Goal: Task Accomplishment & Management: Manage account settings

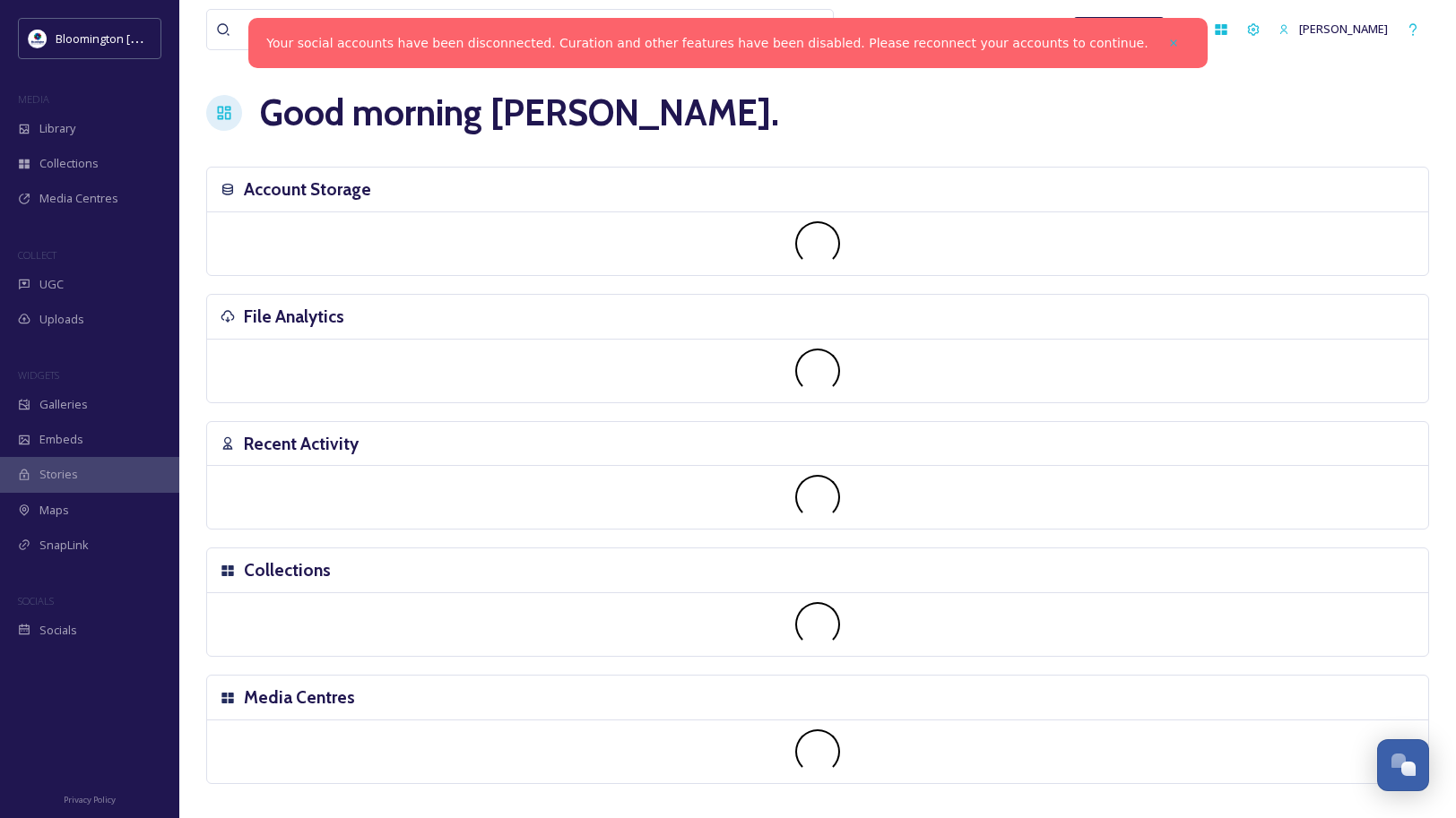
scroll to position [4709, 0]
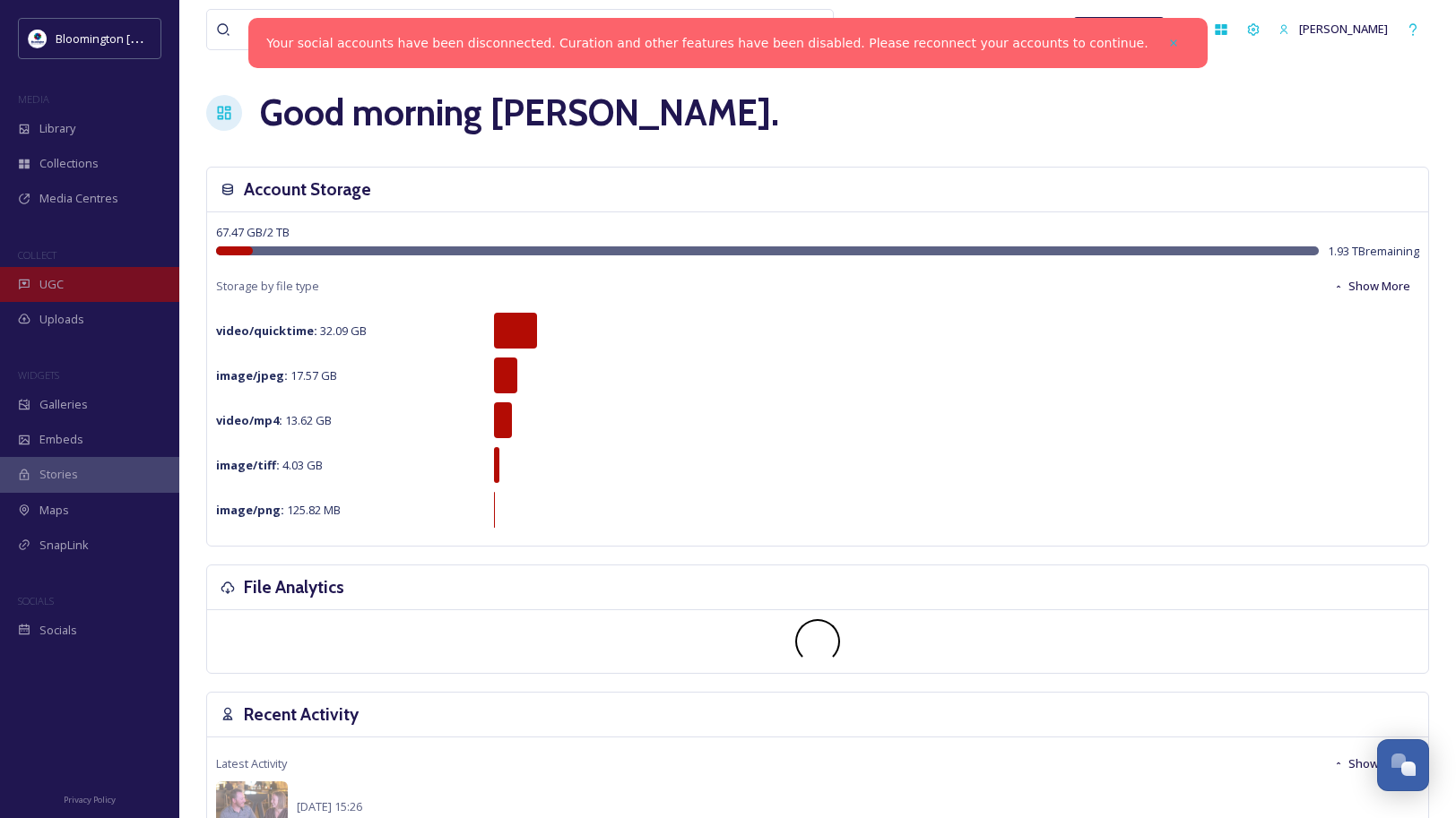
click at [110, 279] on div "UGC" at bounding box center [90, 284] width 180 height 35
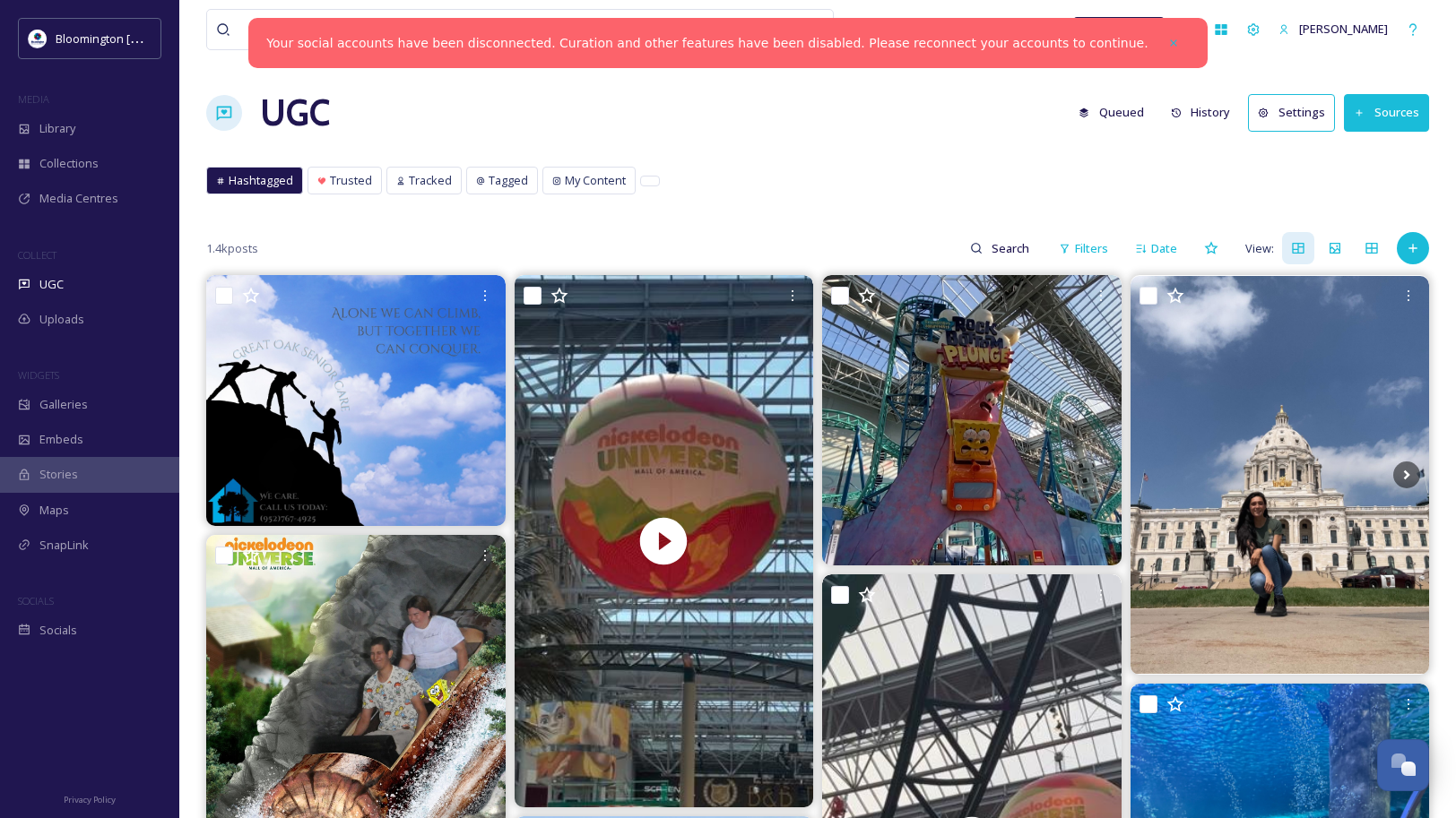
click at [1304, 117] on button "Settings" at bounding box center [1292, 113] width 87 height 37
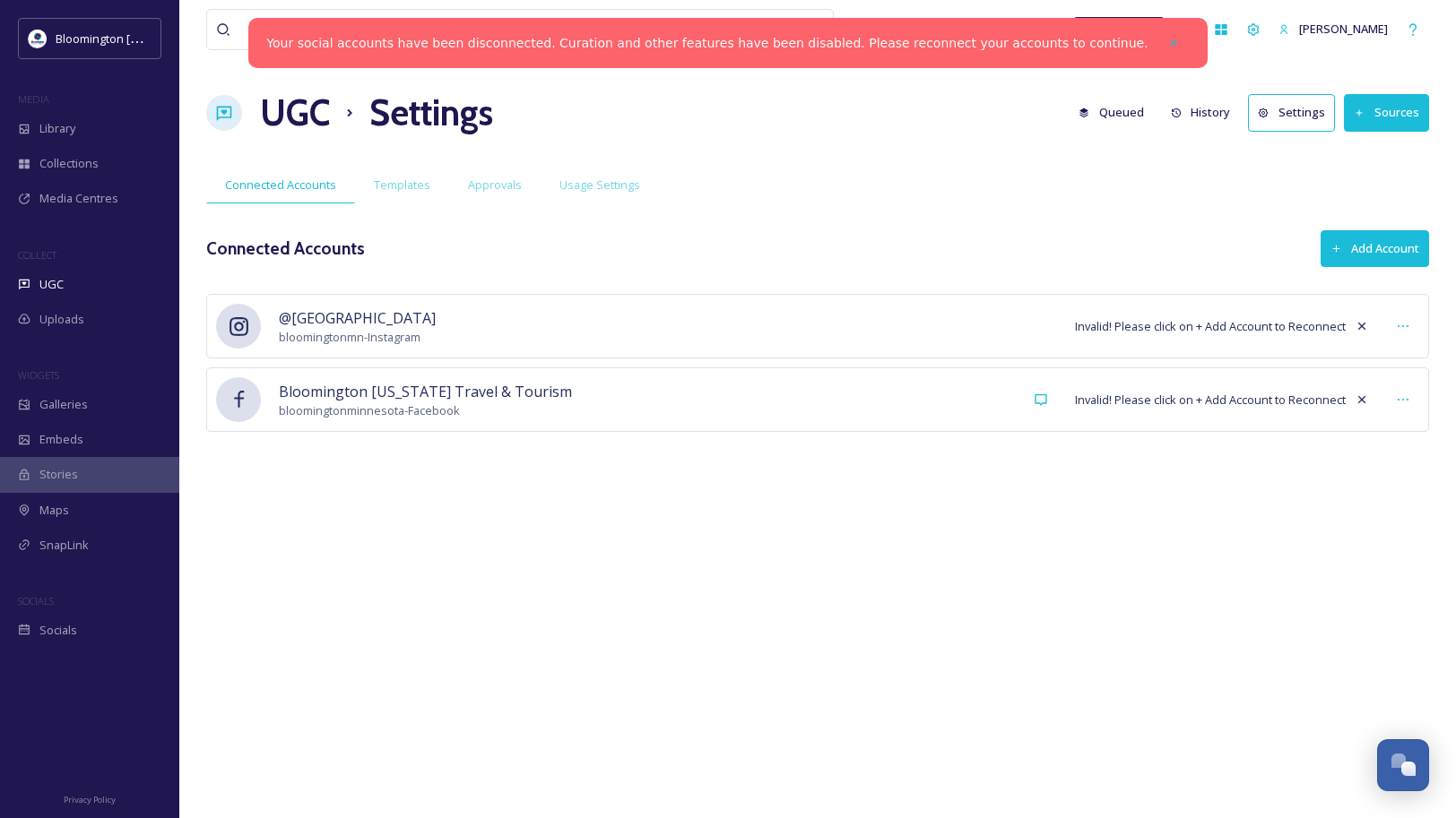
click at [1273, 325] on span "Invalid! Please click on + Add Account to Reconnect" at bounding box center [1210, 326] width 271 height 17
click at [1409, 322] on icon at bounding box center [1402, 325] width 14 height 14
click at [1222, 320] on span "Invalid! Please click on + Add Account to Reconnect" at bounding box center [1210, 326] width 271 height 17
click at [1370, 251] on button "Add Account" at bounding box center [1374, 249] width 108 height 37
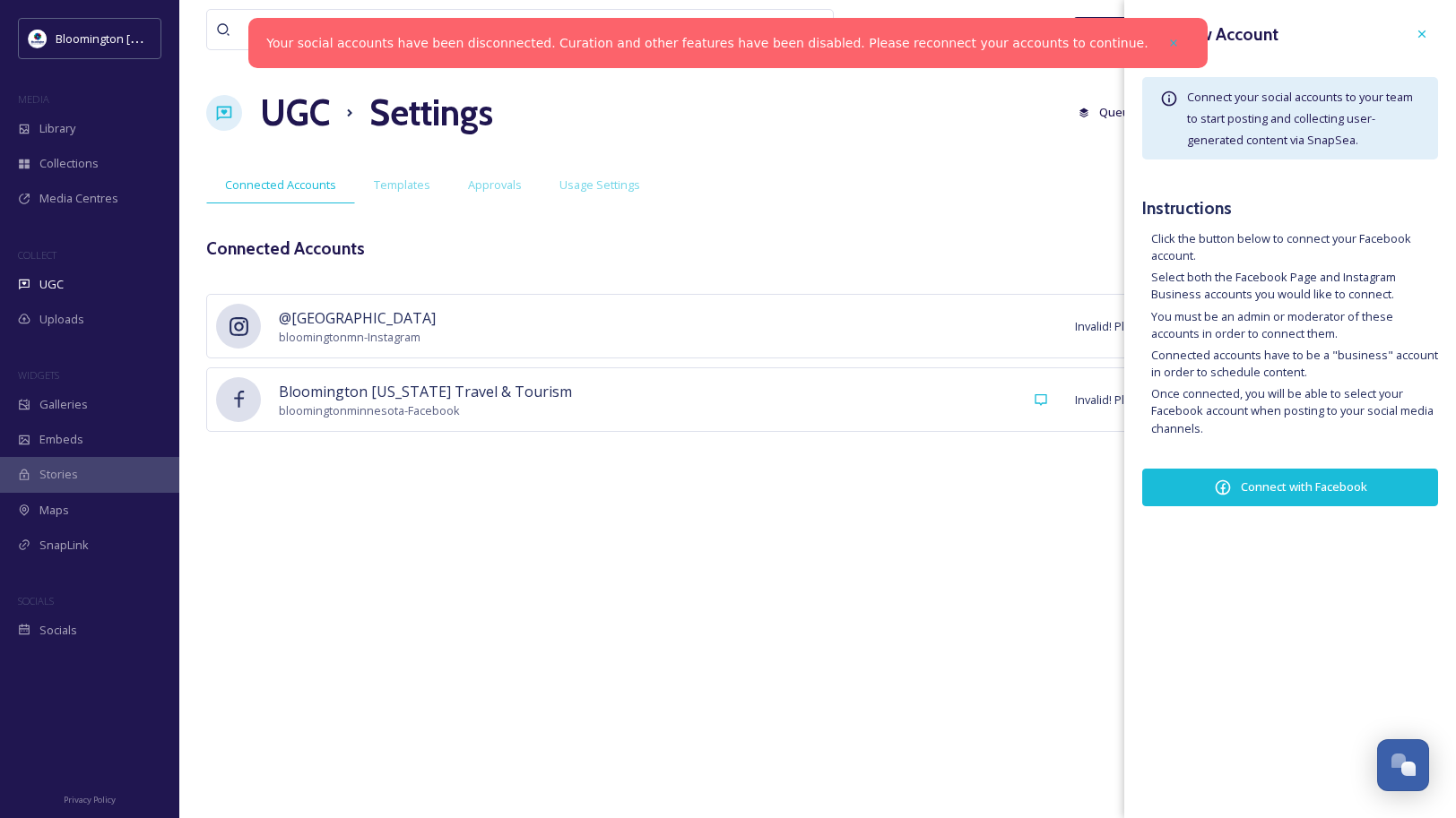
click at [1291, 485] on button "Connect with Facebook" at bounding box center [1290, 487] width 296 height 38
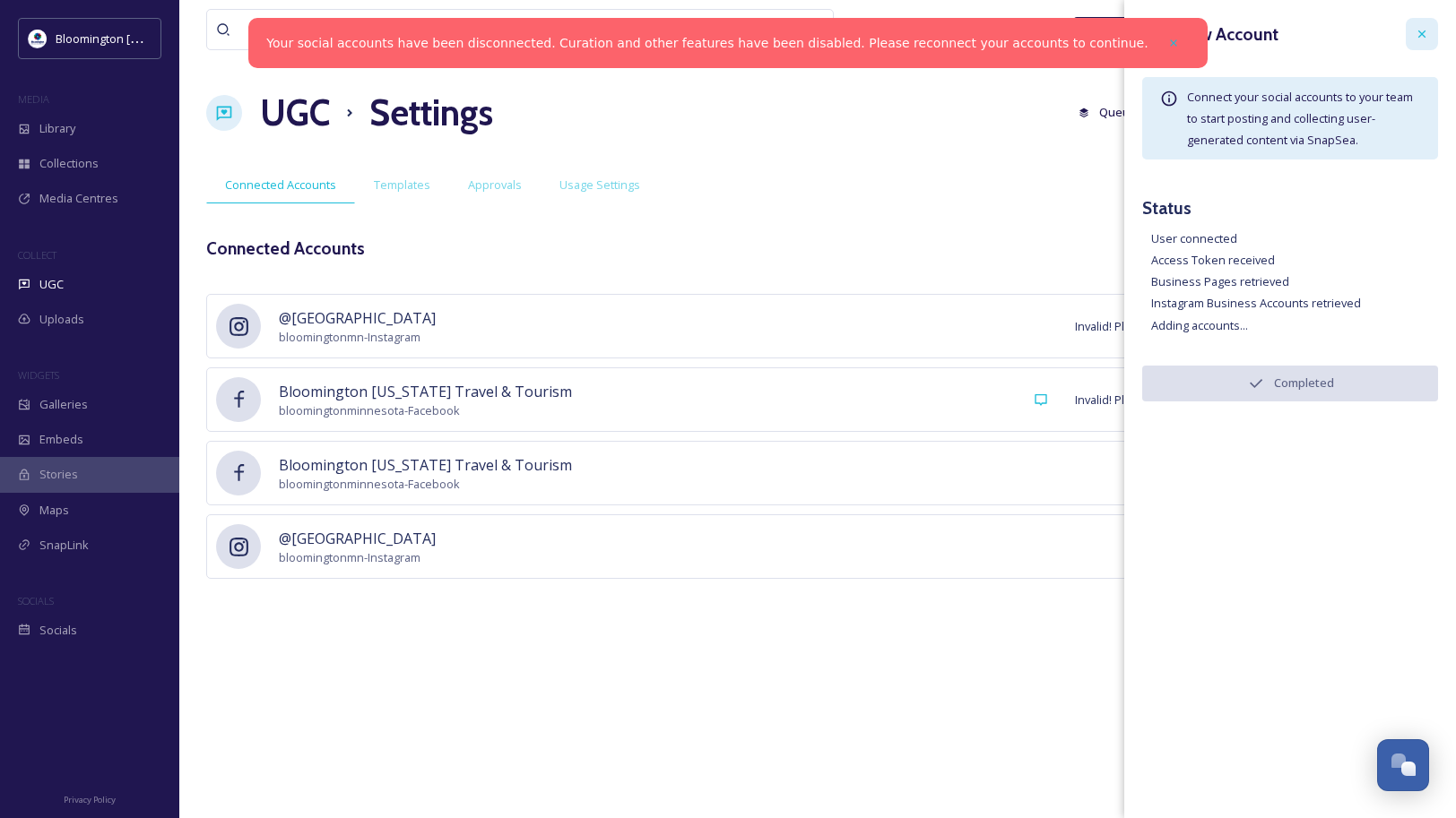
click at [1417, 42] on div at bounding box center [1422, 33] width 32 height 32
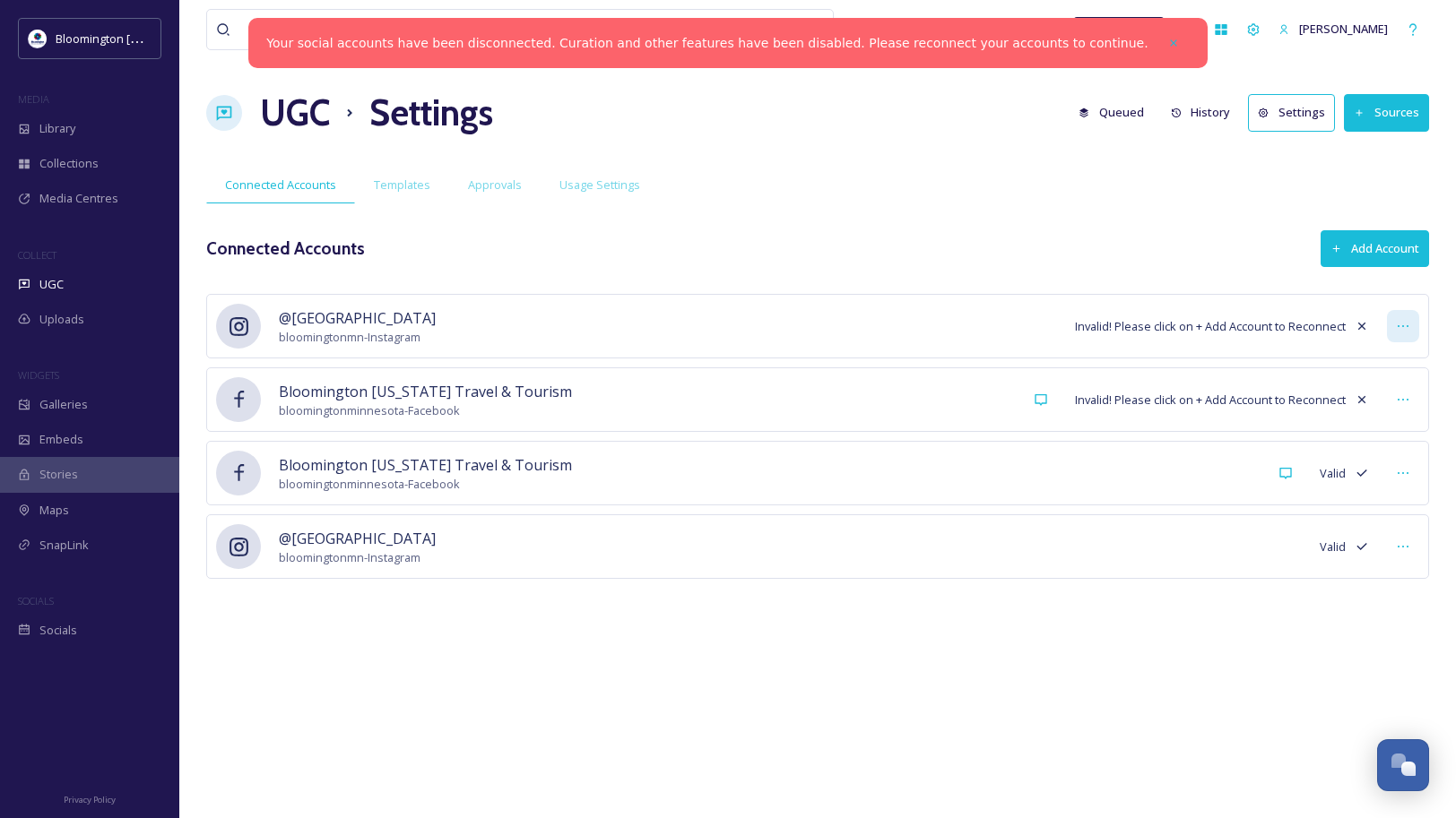
click at [1412, 328] on div at bounding box center [1403, 326] width 32 height 32
click at [1408, 316] on div at bounding box center [1403, 326] width 32 height 32
click at [1361, 323] on icon at bounding box center [1361, 325] width 14 height 14
click at [1361, 326] on icon at bounding box center [1361, 325] width 14 height 14
click at [1399, 405] on icon at bounding box center [1402, 399] width 14 height 14
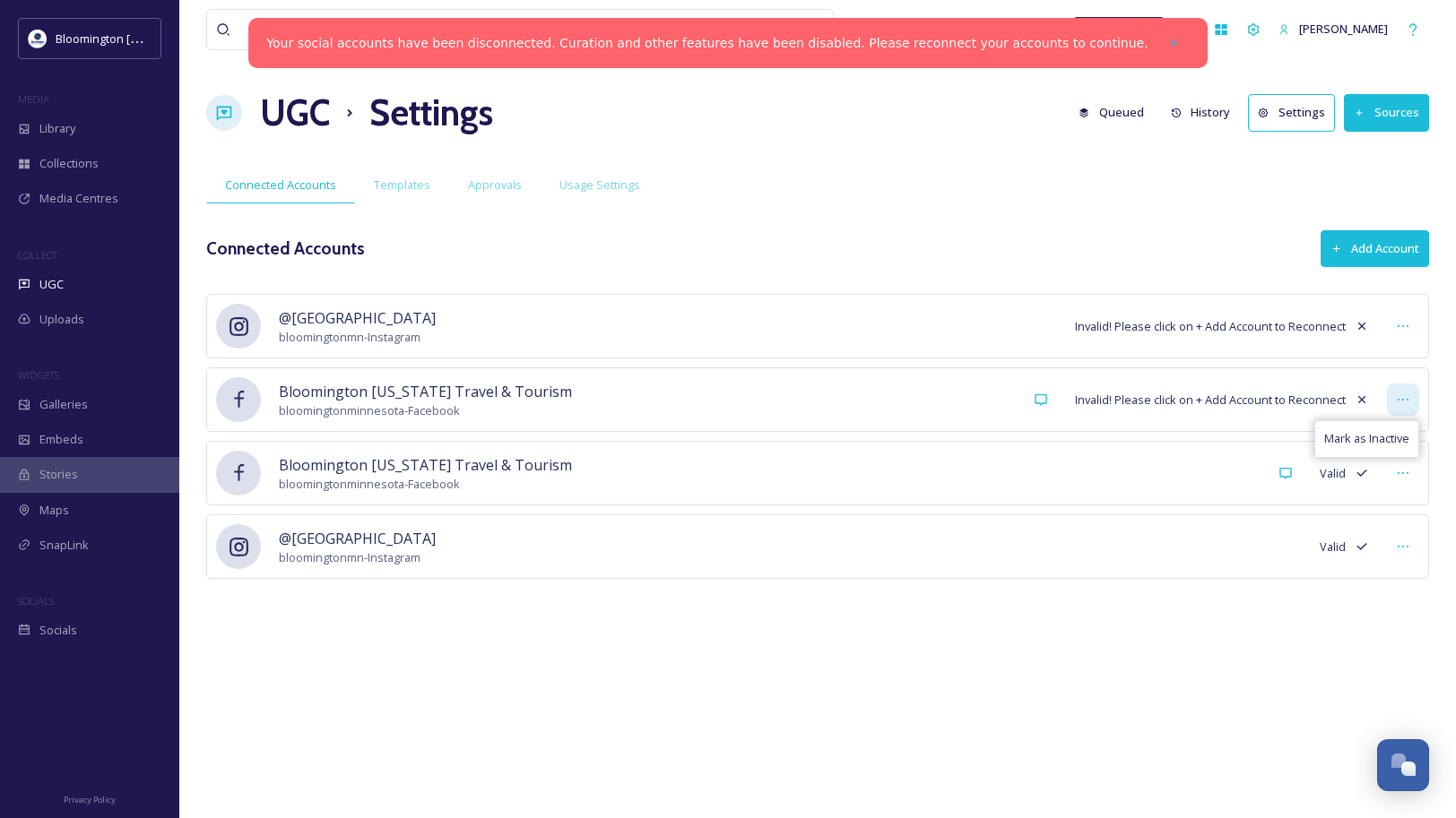
click at [1399, 405] on icon at bounding box center [1402, 399] width 14 height 14
click at [1043, 399] on icon at bounding box center [1041, 399] width 14 height 14
click at [1399, 403] on icon at bounding box center [1402, 399] width 14 height 14
click at [1390, 434] on span "Mark as Inactive" at bounding box center [1367, 438] width 85 height 17
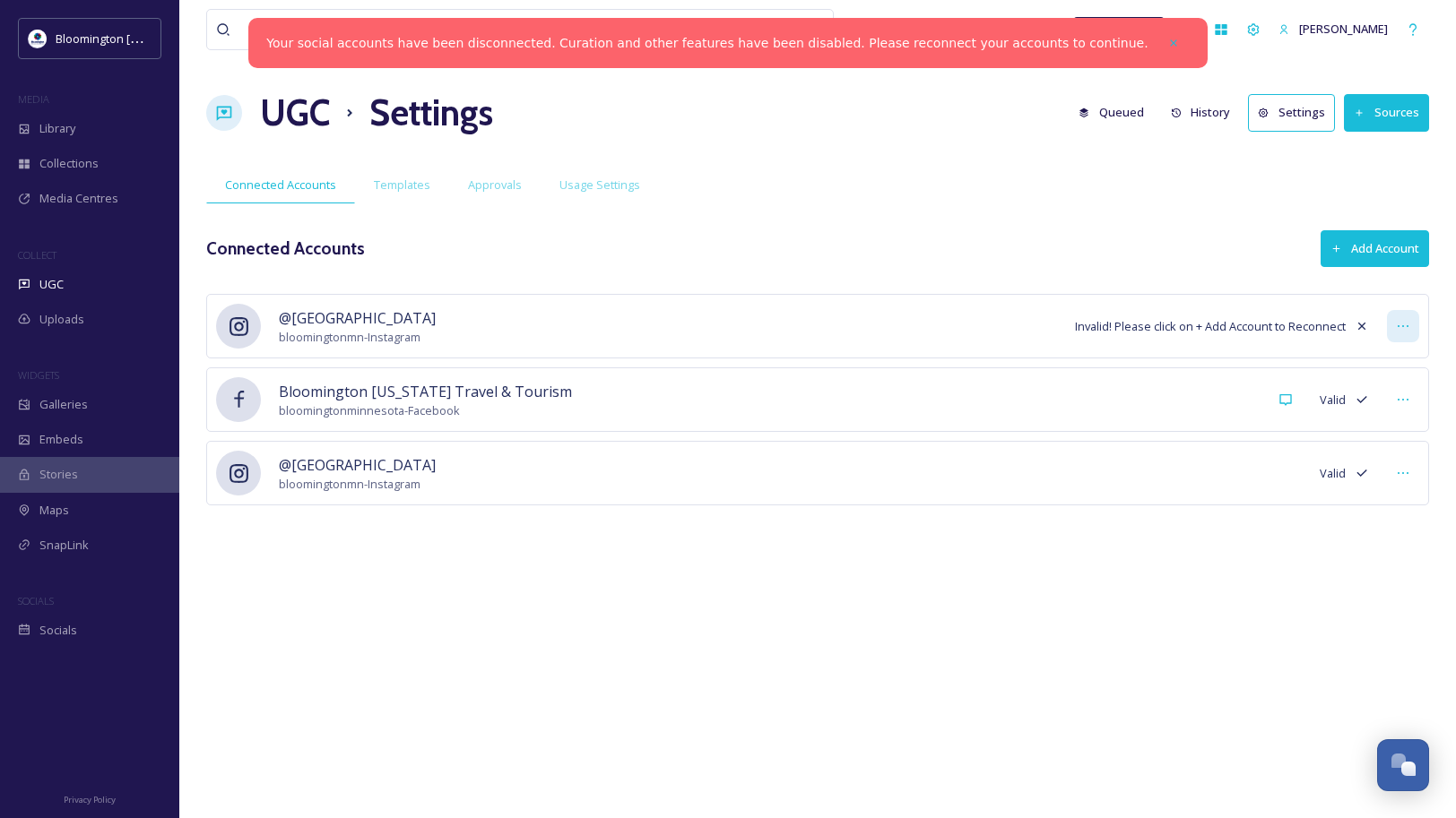
click at [1398, 331] on icon at bounding box center [1402, 325] width 14 height 14
click at [1394, 369] on span "Mark as Inactive" at bounding box center [1367, 365] width 85 height 17
click at [1409, 327] on icon at bounding box center [1402, 325] width 14 height 14
click at [1168, 41] on icon at bounding box center [1174, 44] width 13 height 13
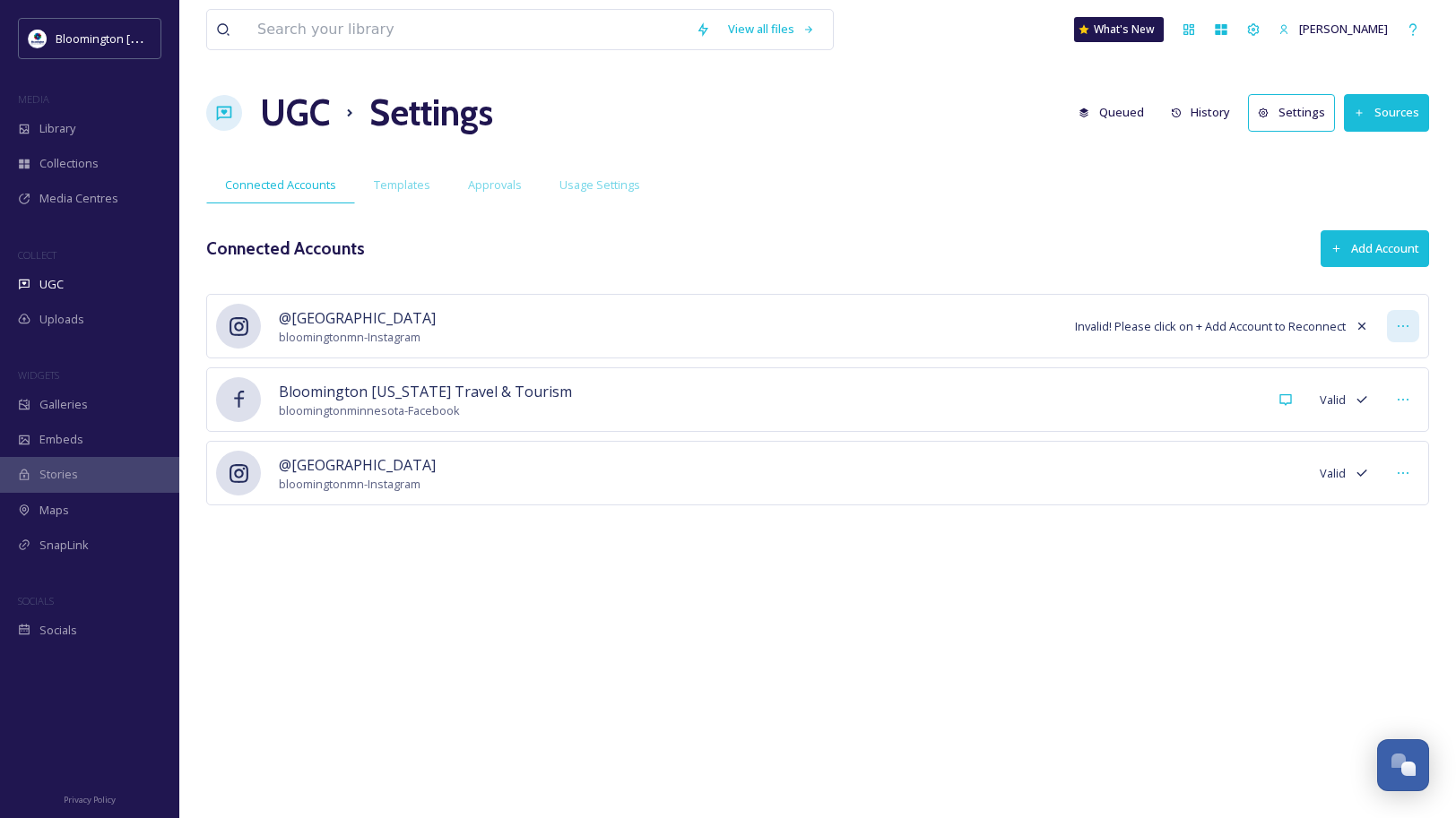
click at [1399, 317] on div at bounding box center [1403, 326] width 32 height 32
click at [1408, 331] on icon at bounding box center [1402, 325] width 14 height 14
click at [401, 182] on span "Templates" at bounding box center [401, 185] width 57 height 17
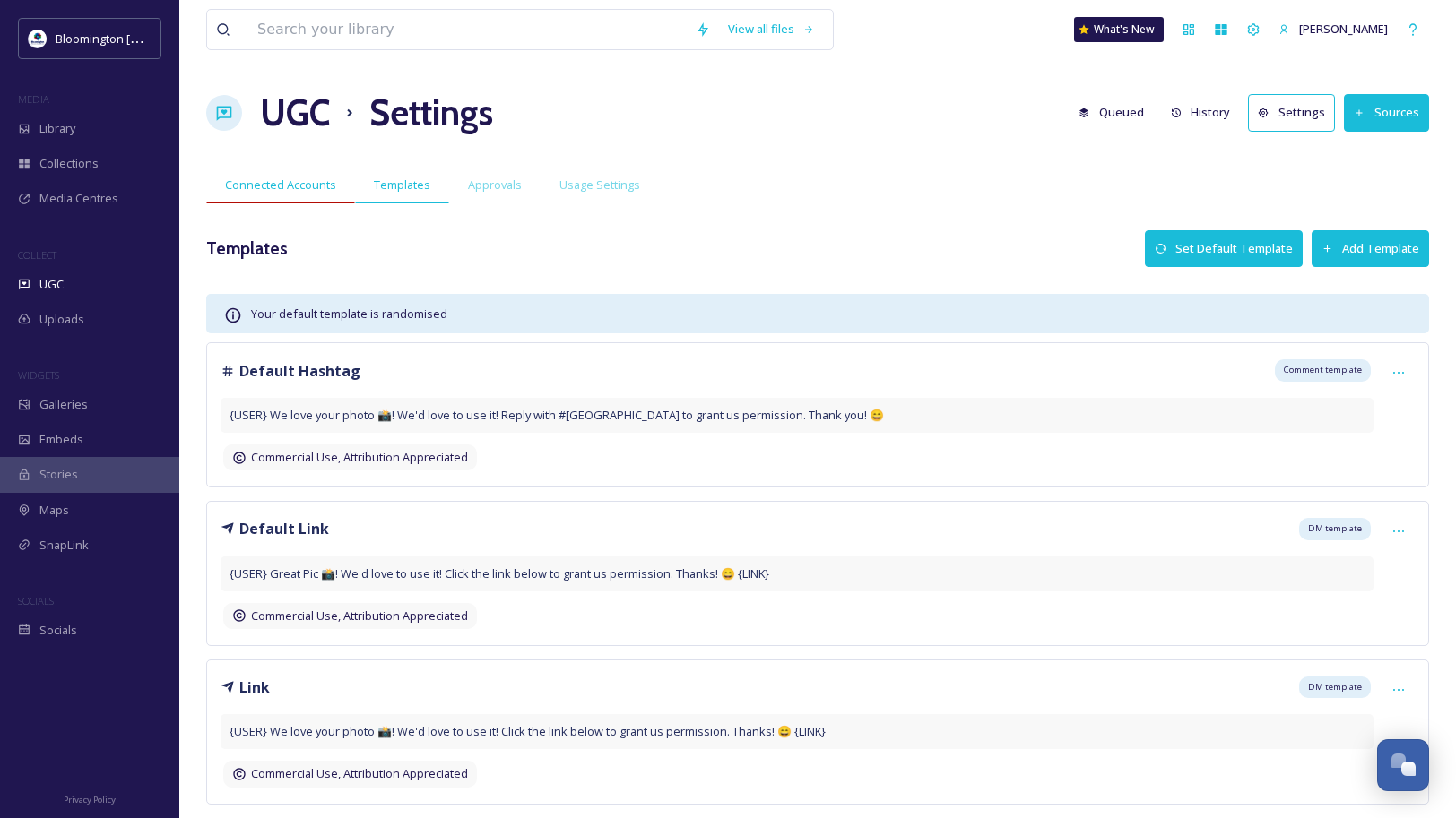
click at [301, 191] on span "Connected Accounts" at bounding box center [281, 185] width 111 height 17
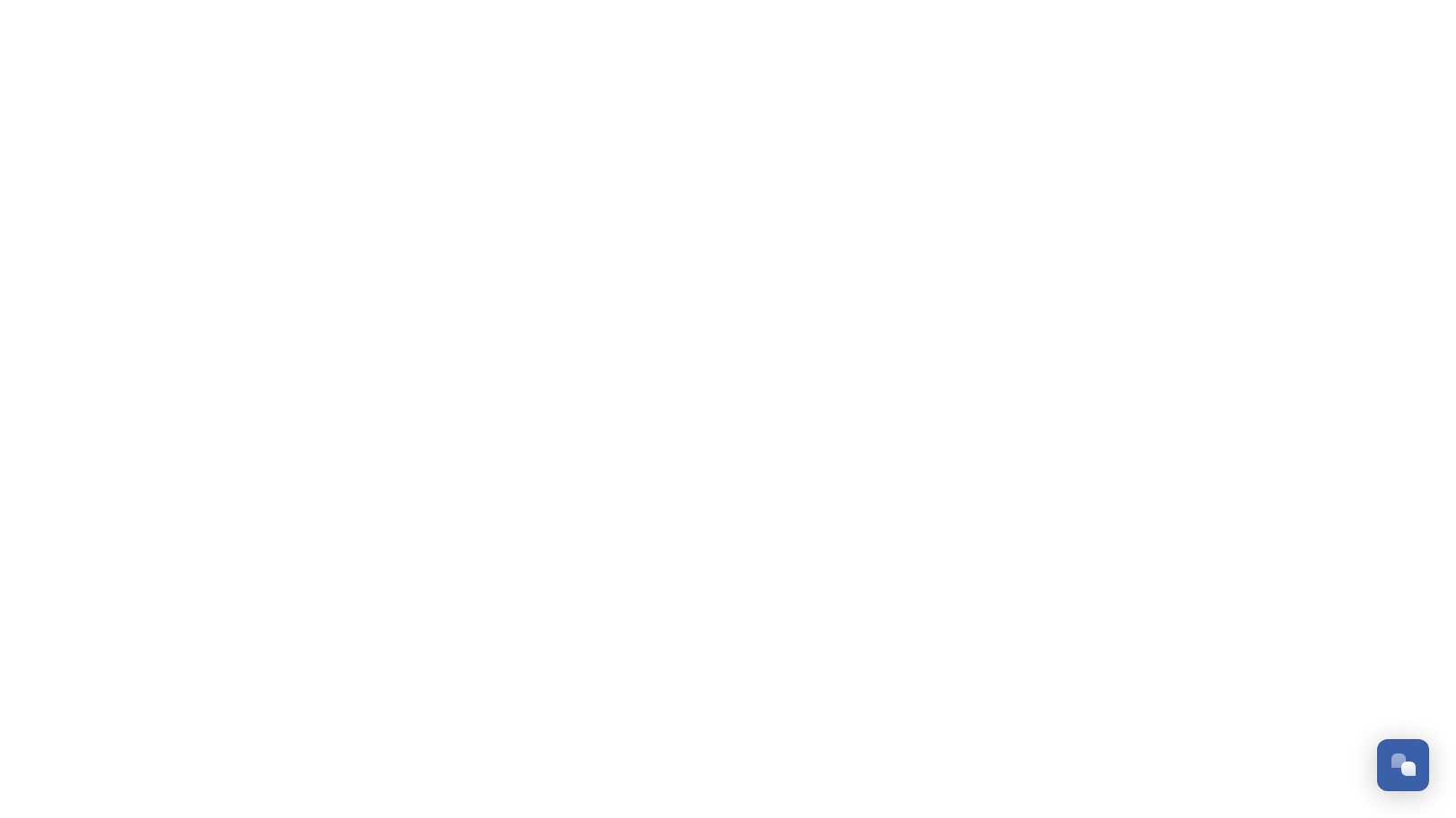
scroll to position [4709, 0]
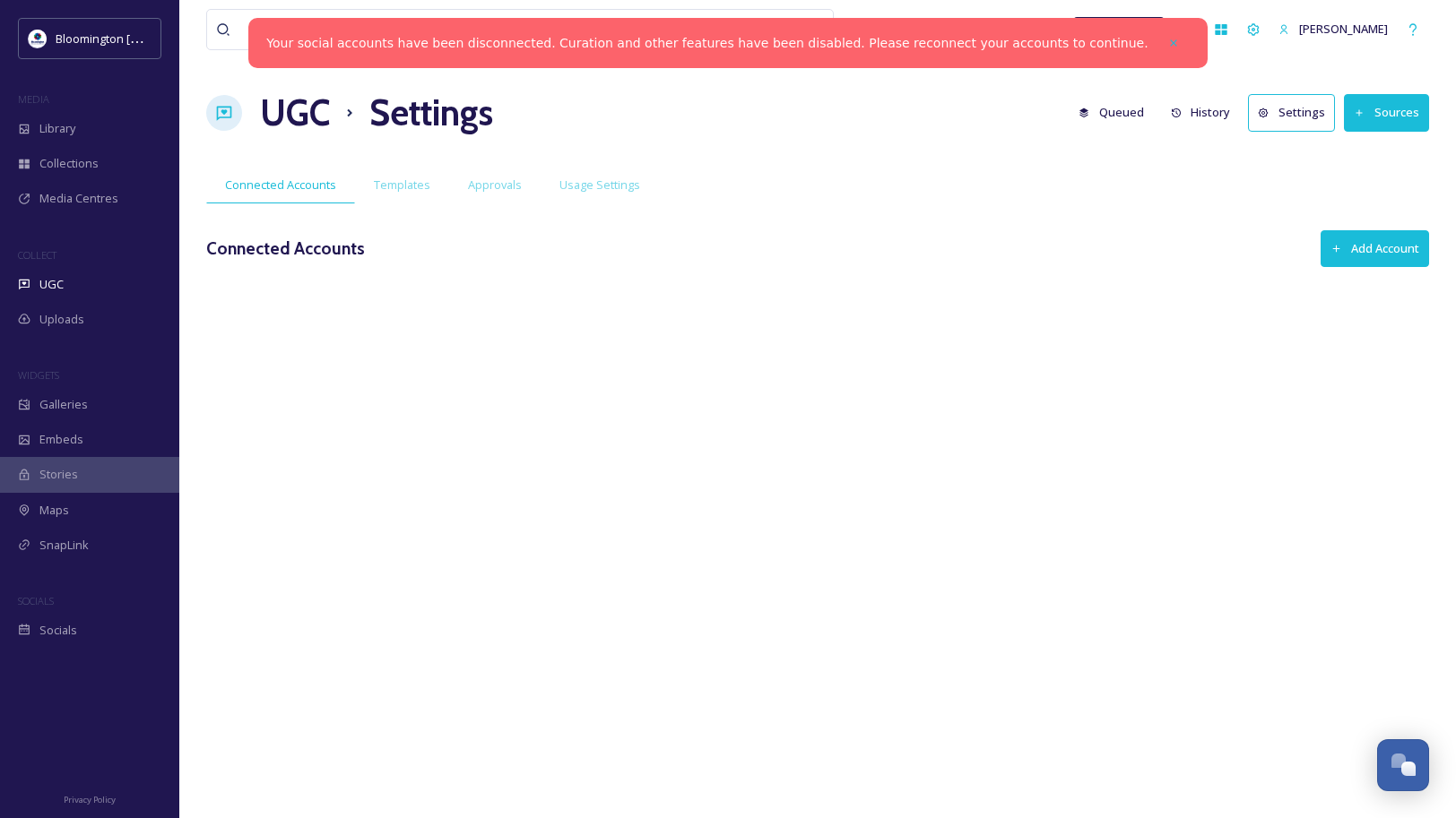
click at [1361, 251] on button "Add Account" at bounding box center [1374, 249] width 108 height 37
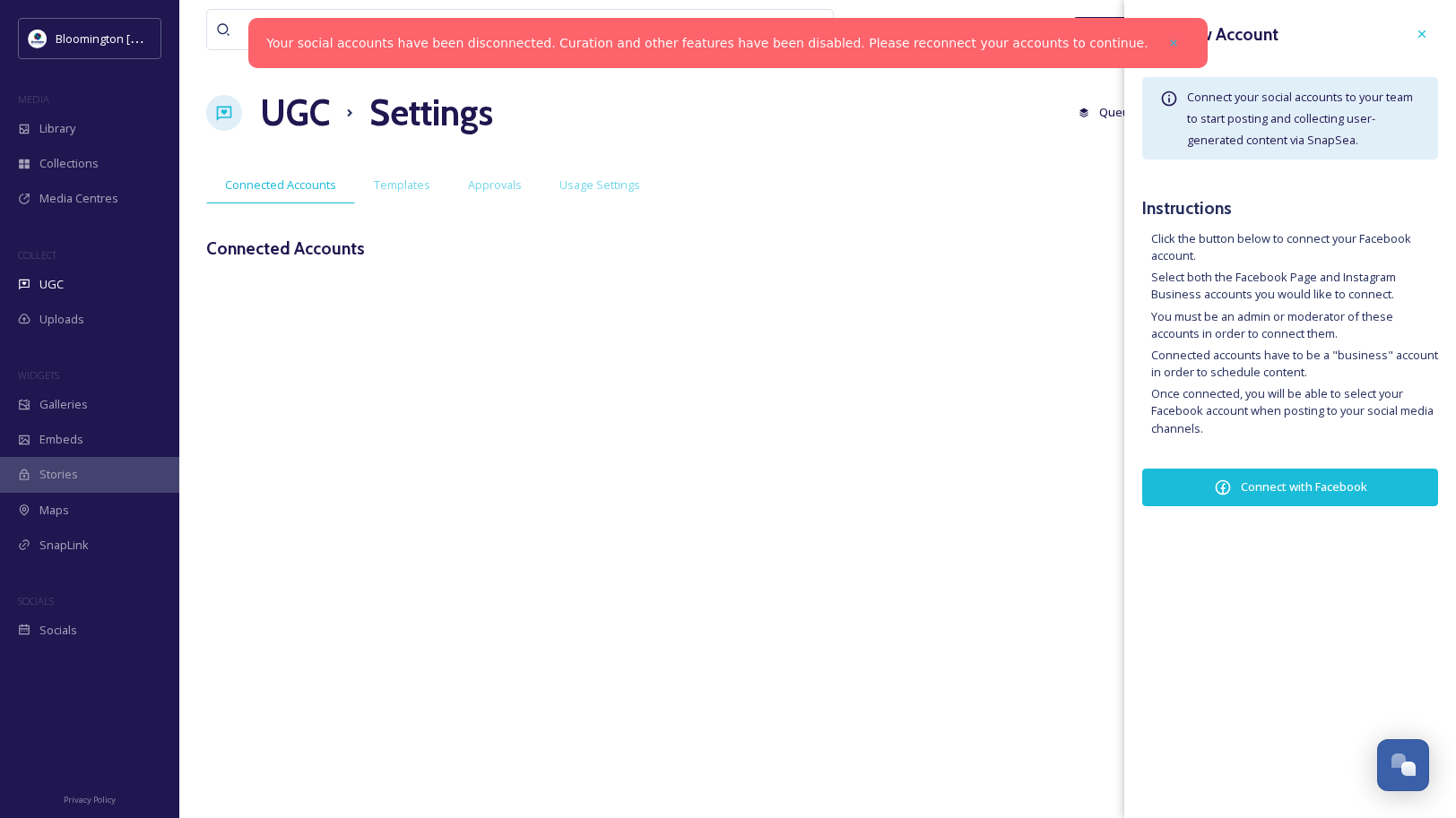
click at [1331, 493] on button "Connect with Facebook" at bounding box center [1290, 487] width 296 height 38
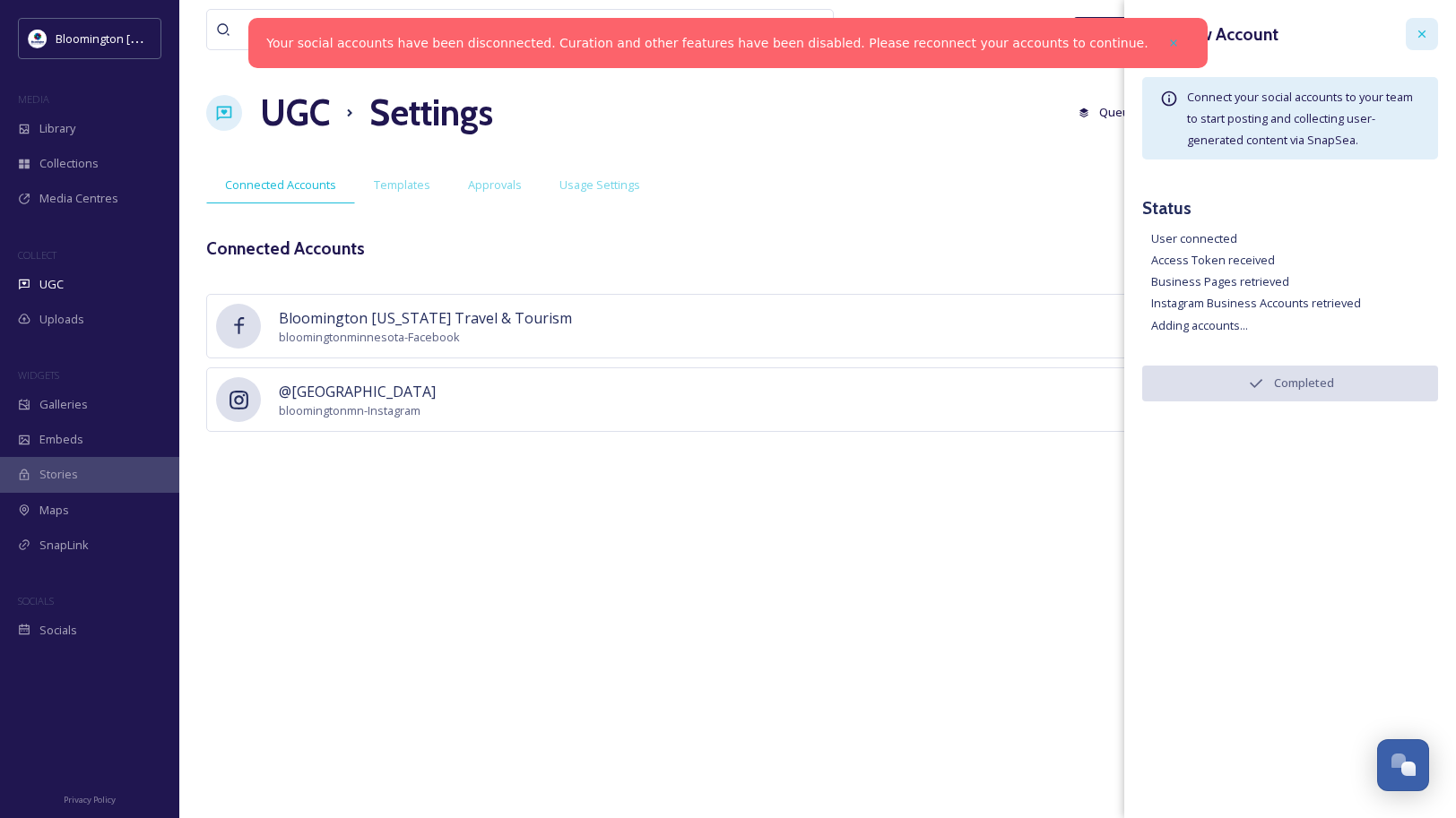
click at [1413, 35] on div at bounding box center [1422, 33] width 32 height 32
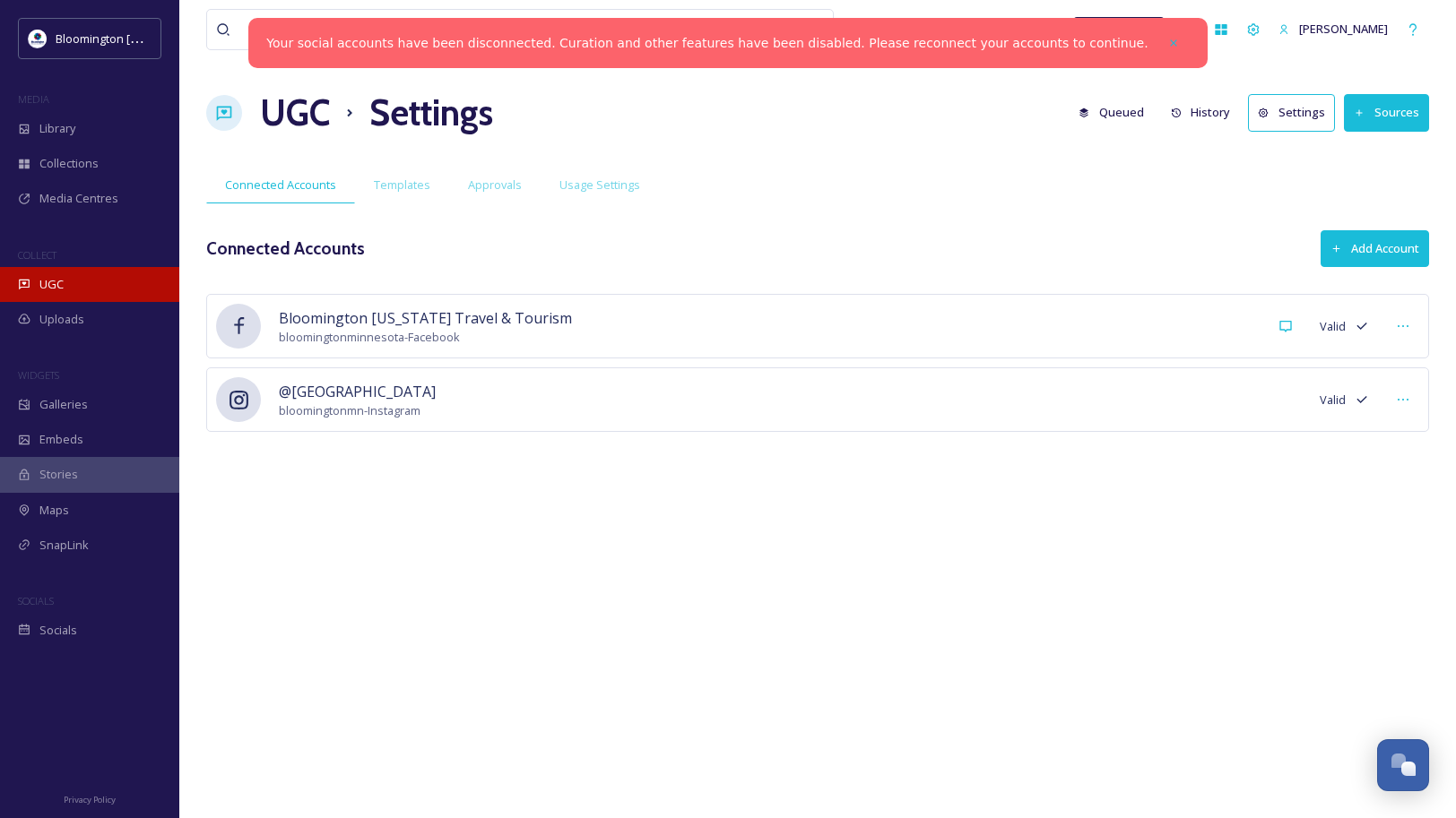
click at [111, 286] on div "UGC" at bounding box center [90, 284] width 180 height 35
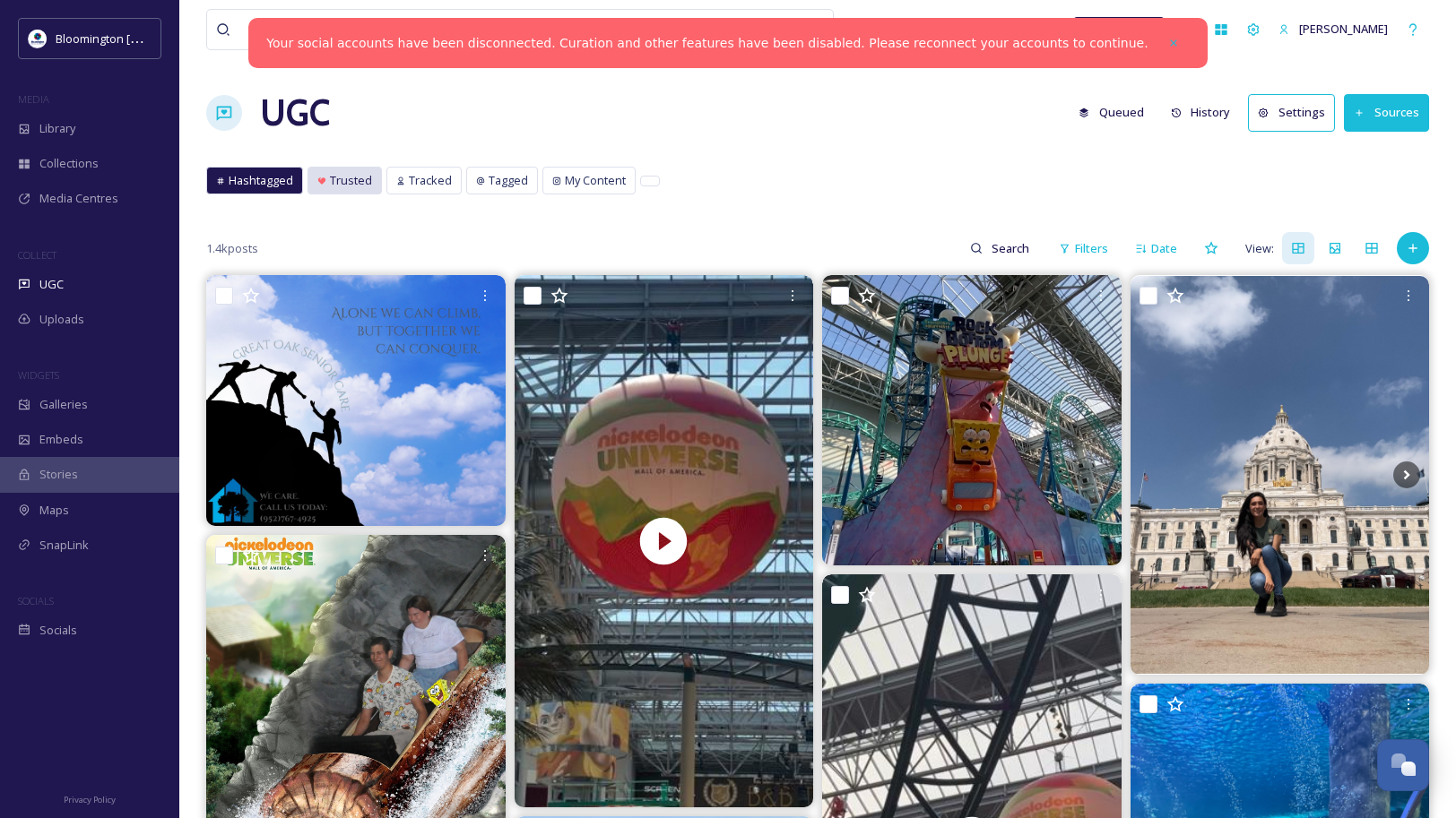
click at [358, 179] on span "Trusted" at bounding box center [350, 181] width 42 height 17
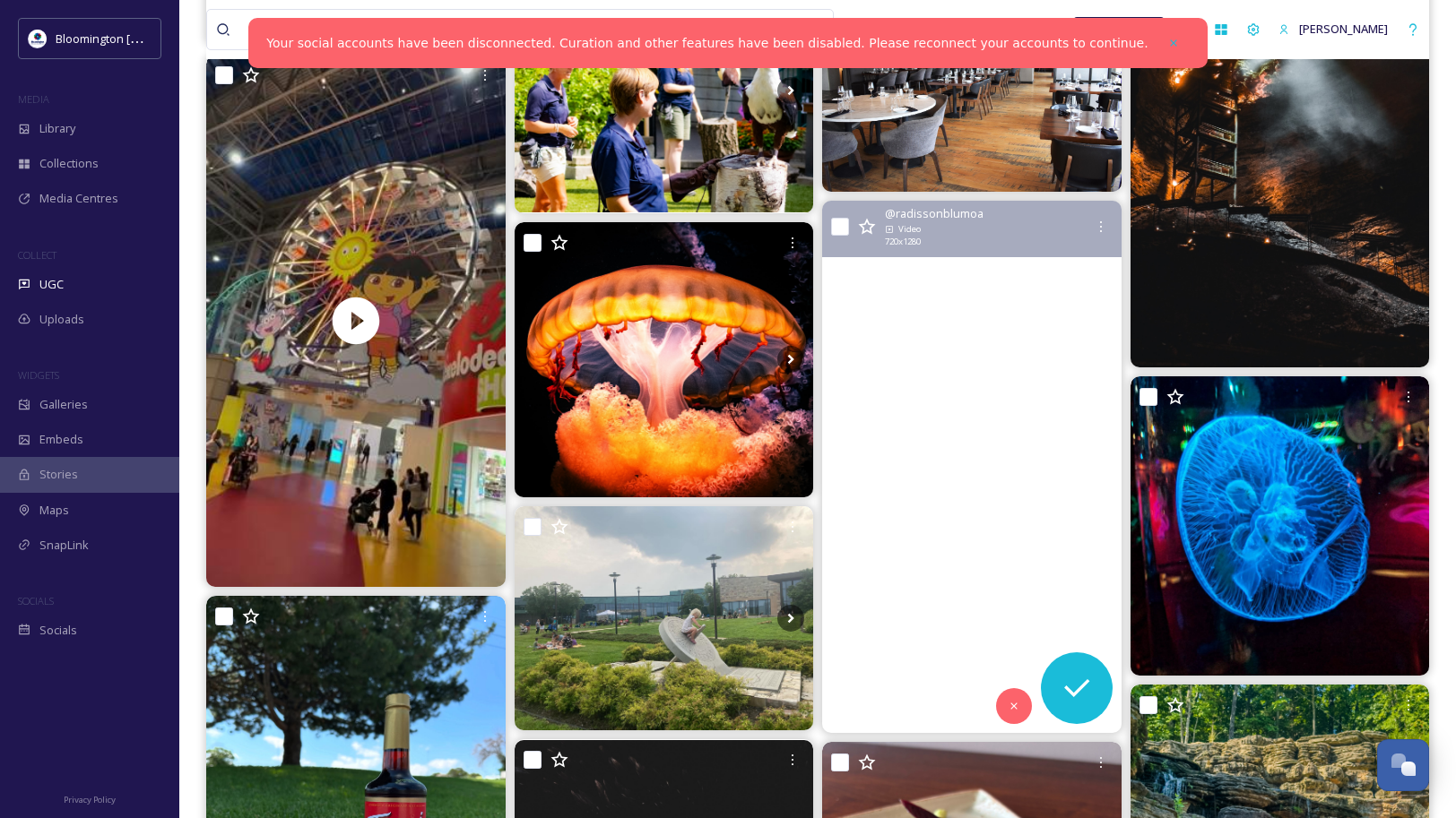
scroll to position [1365, 0]
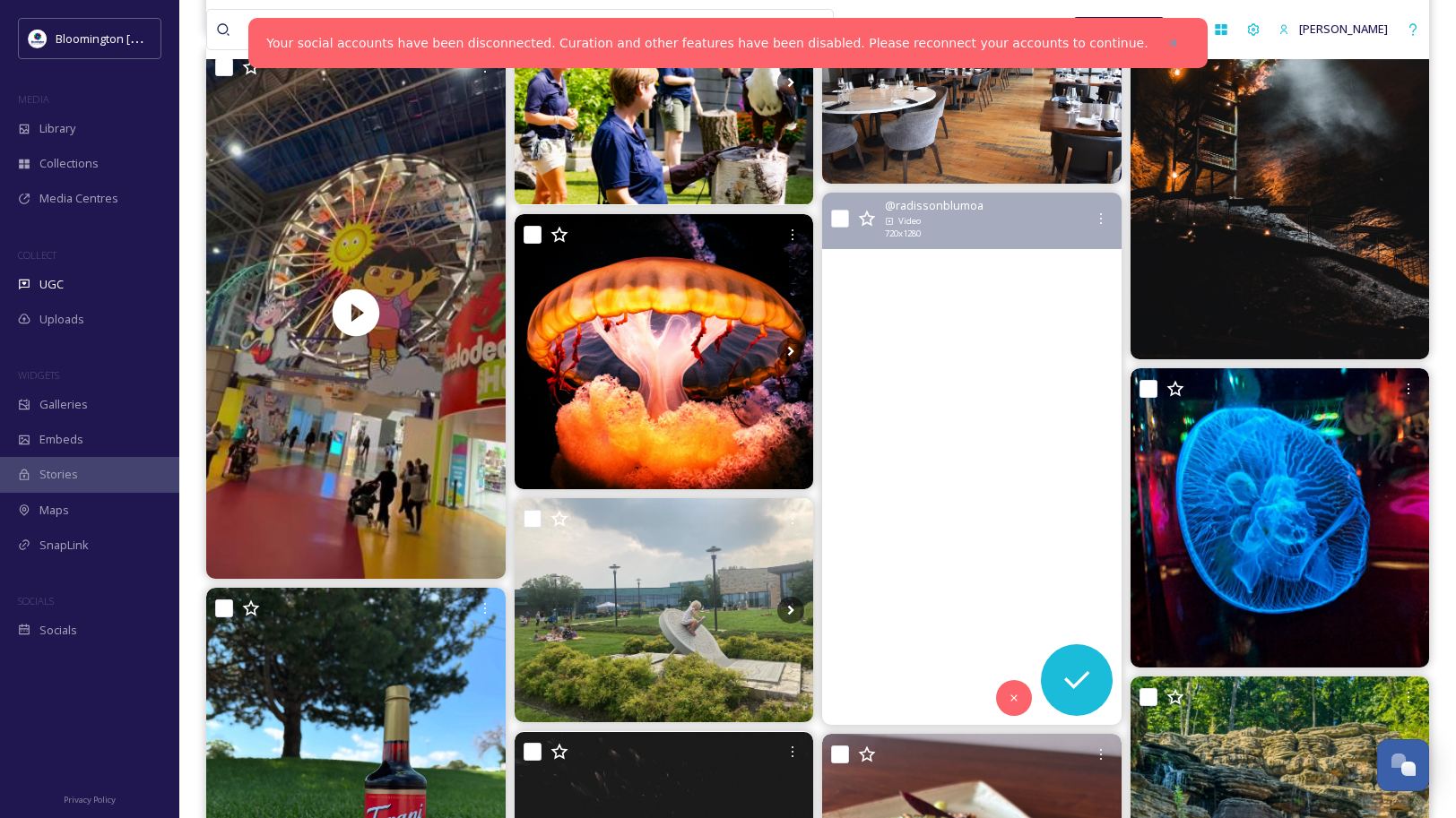
click at [1023, 436] on video "Picture this: you’re snuggled up next to this fire, reading the latest Emily He…" at bounding box center [971, 459] width 299 height 533
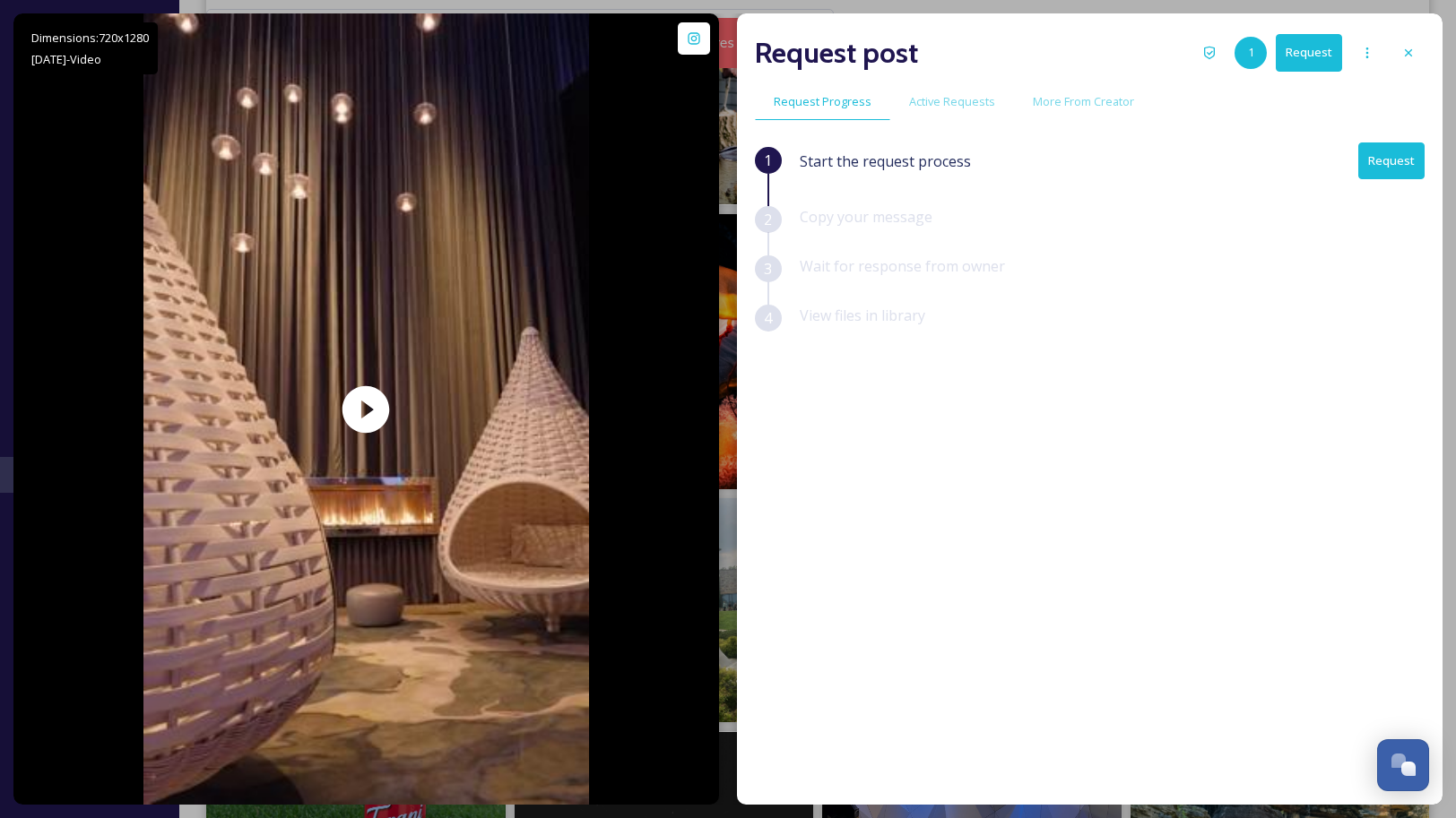
drag, startPoint x: 1411, startPoint y: 60, endPoint x: 1390, endPoint y: 71, distance: 23.7
click at [1411, 61] on div at bounding box center [1409, 53] width 32 height 32
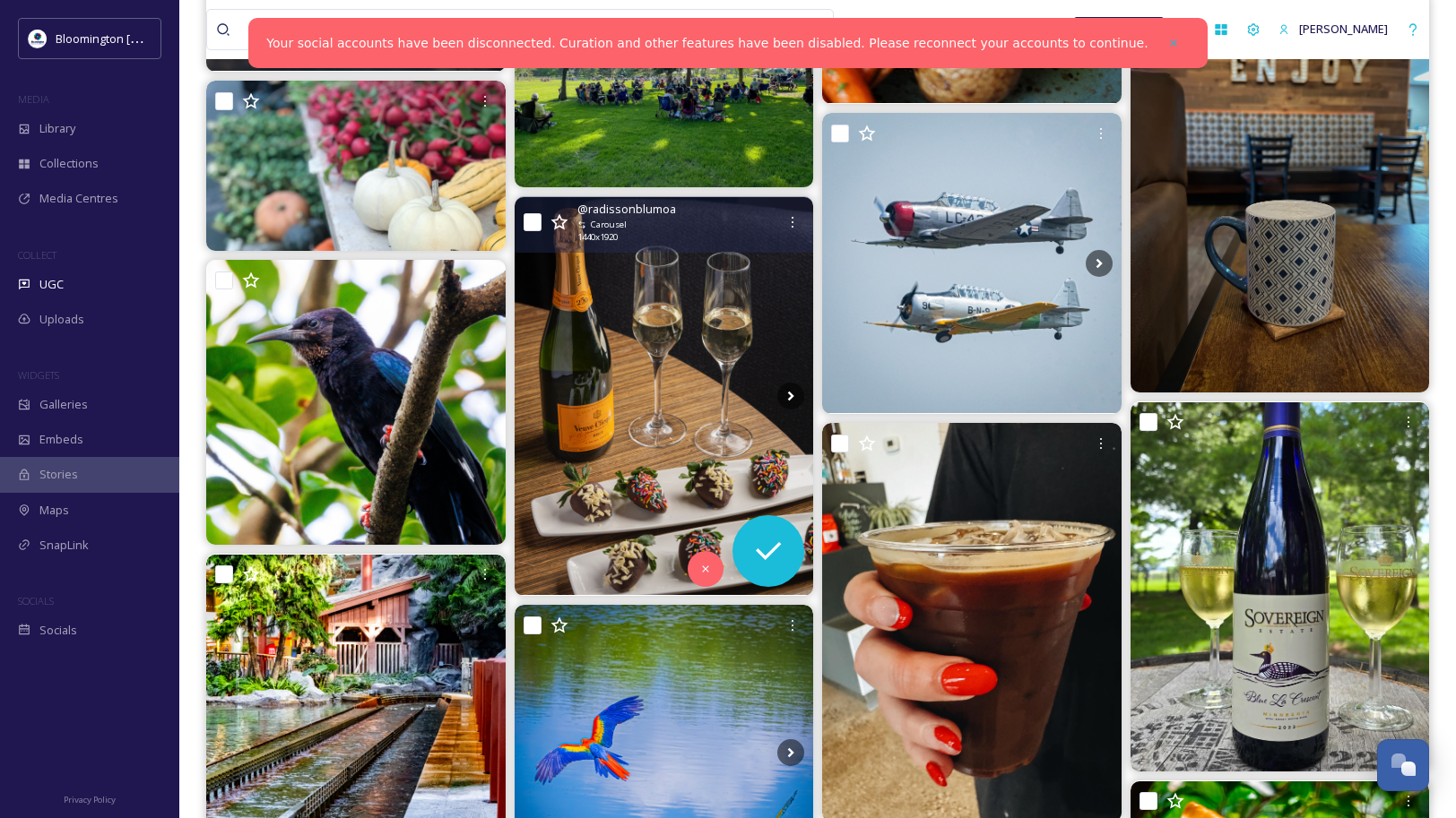
scroll to position [3570, 0]
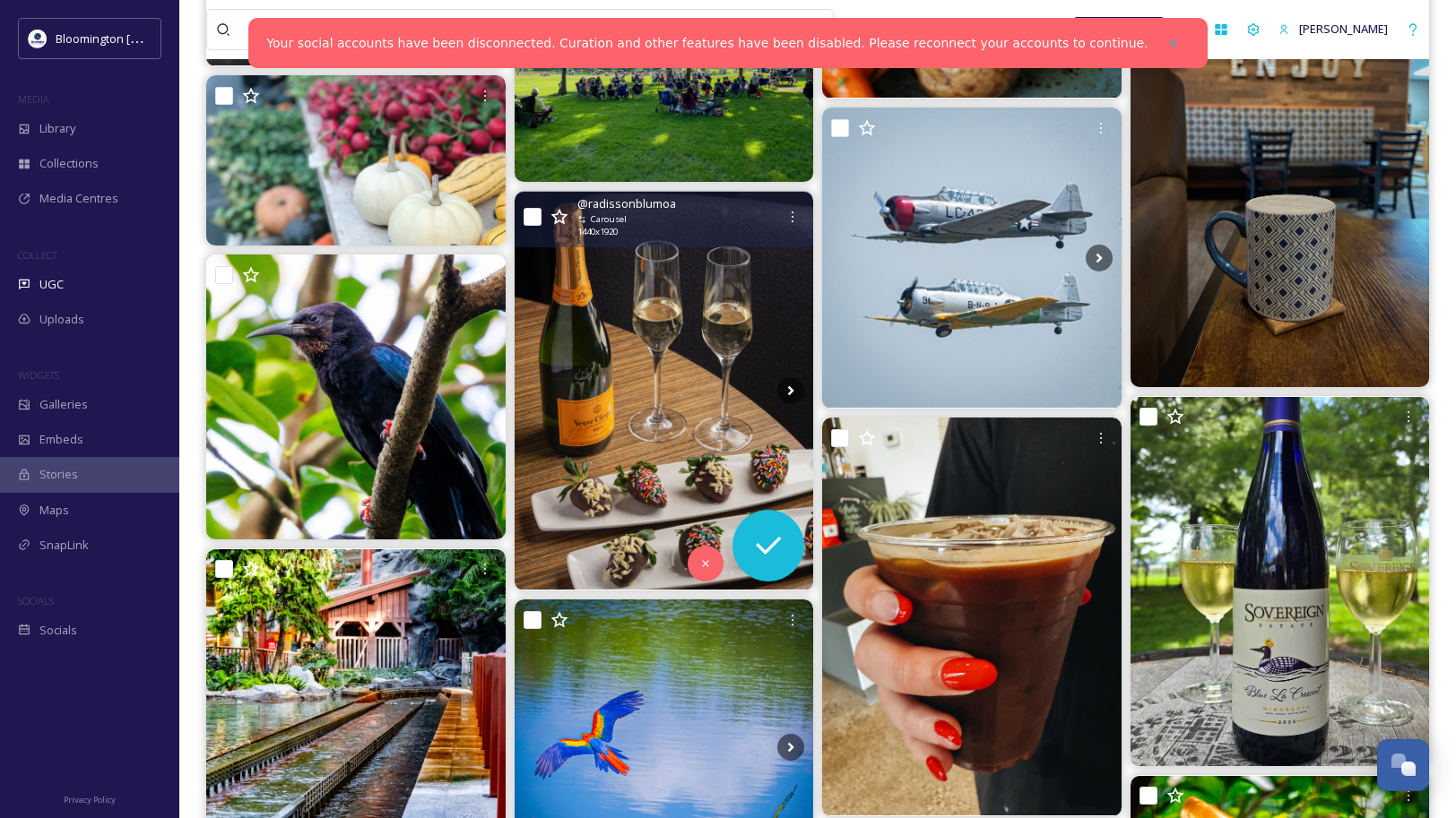
click at [677, 451] on img at bounding box center [664, 391] width 299 height 399
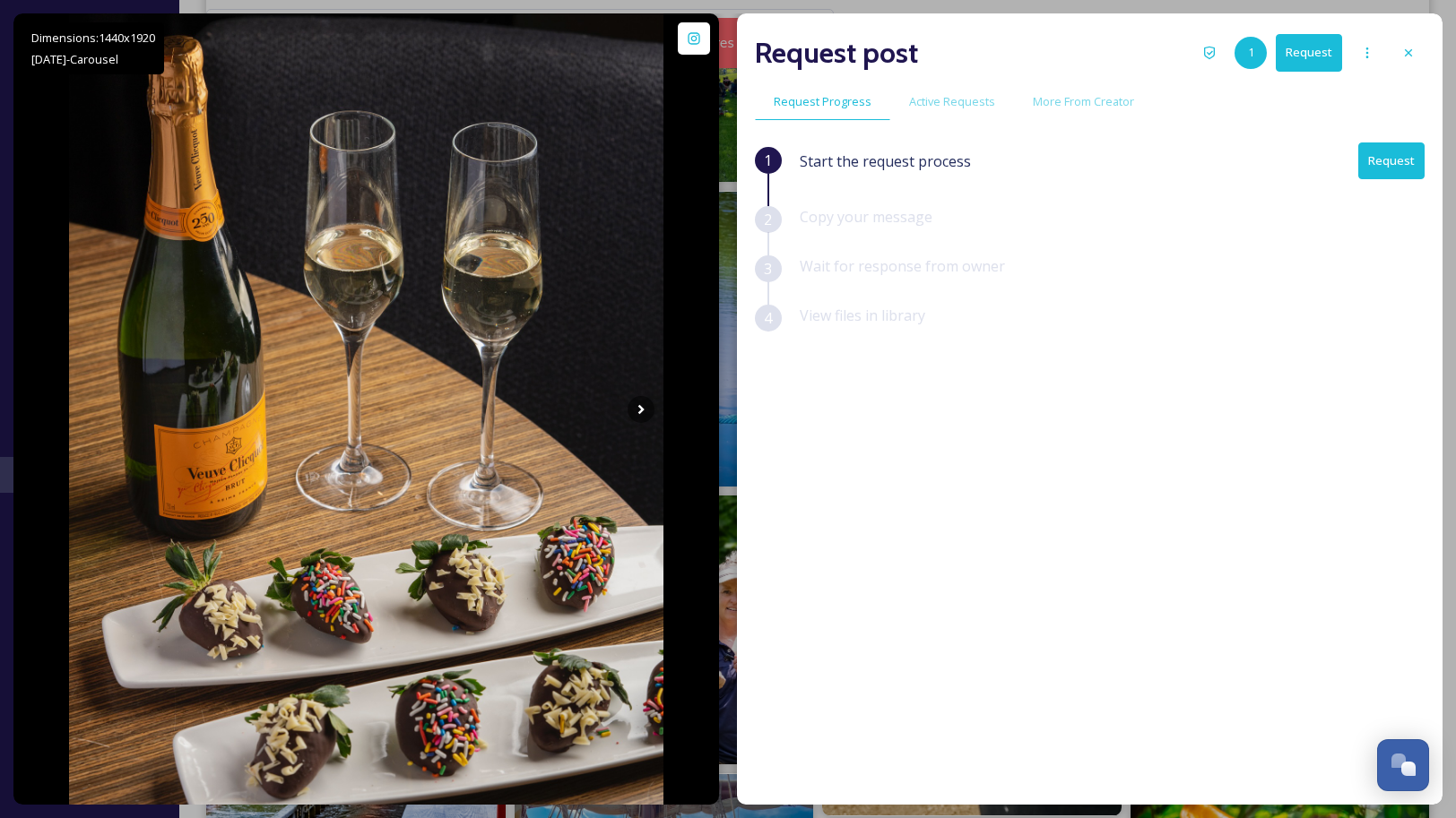
click at [1407, 52] on icon at bounding box center [1408, 52] width 14 height 14
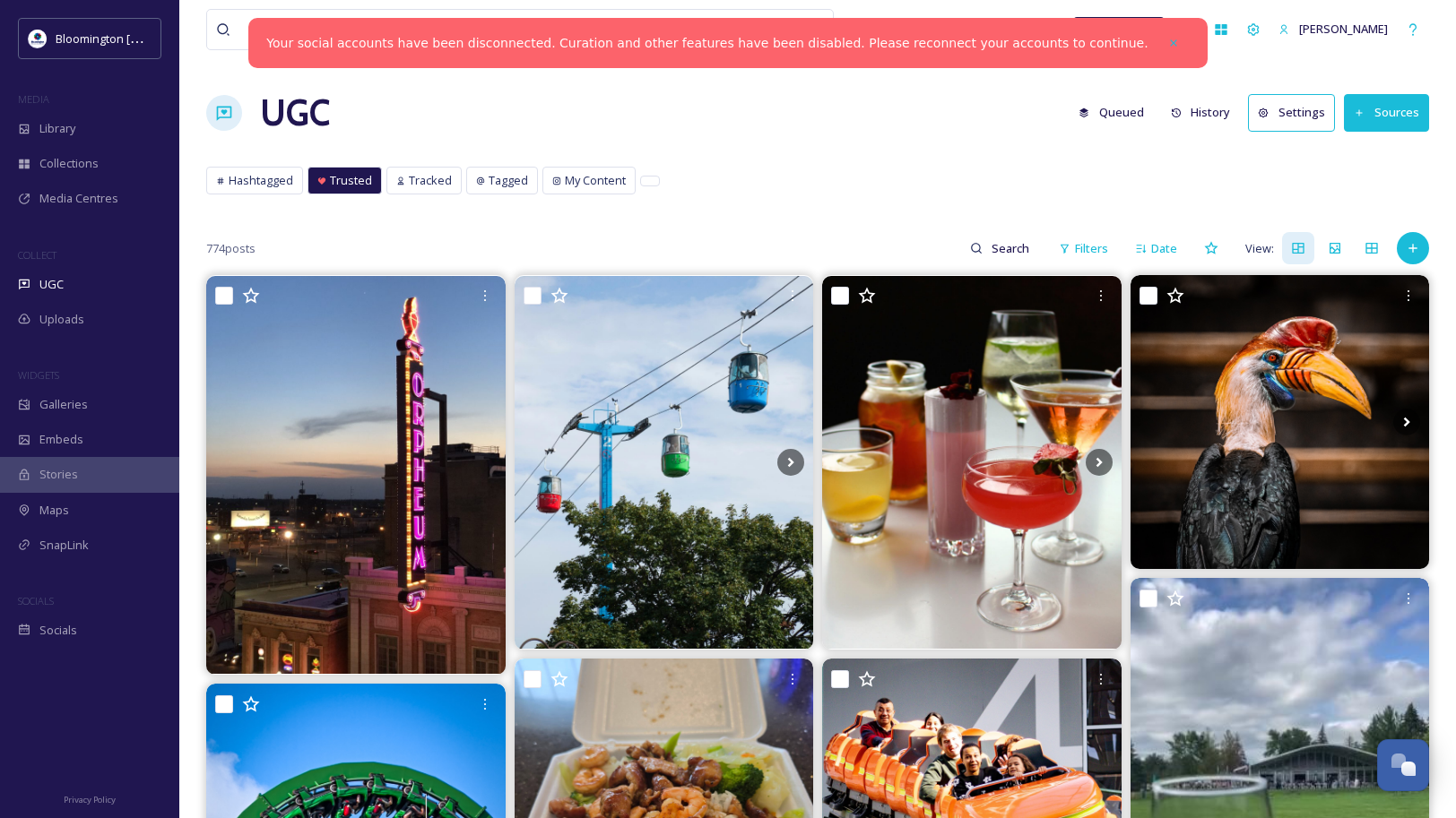
click at [1286, 117] on button "Settings" at bounding box center [1292, 113] width 87 height 37
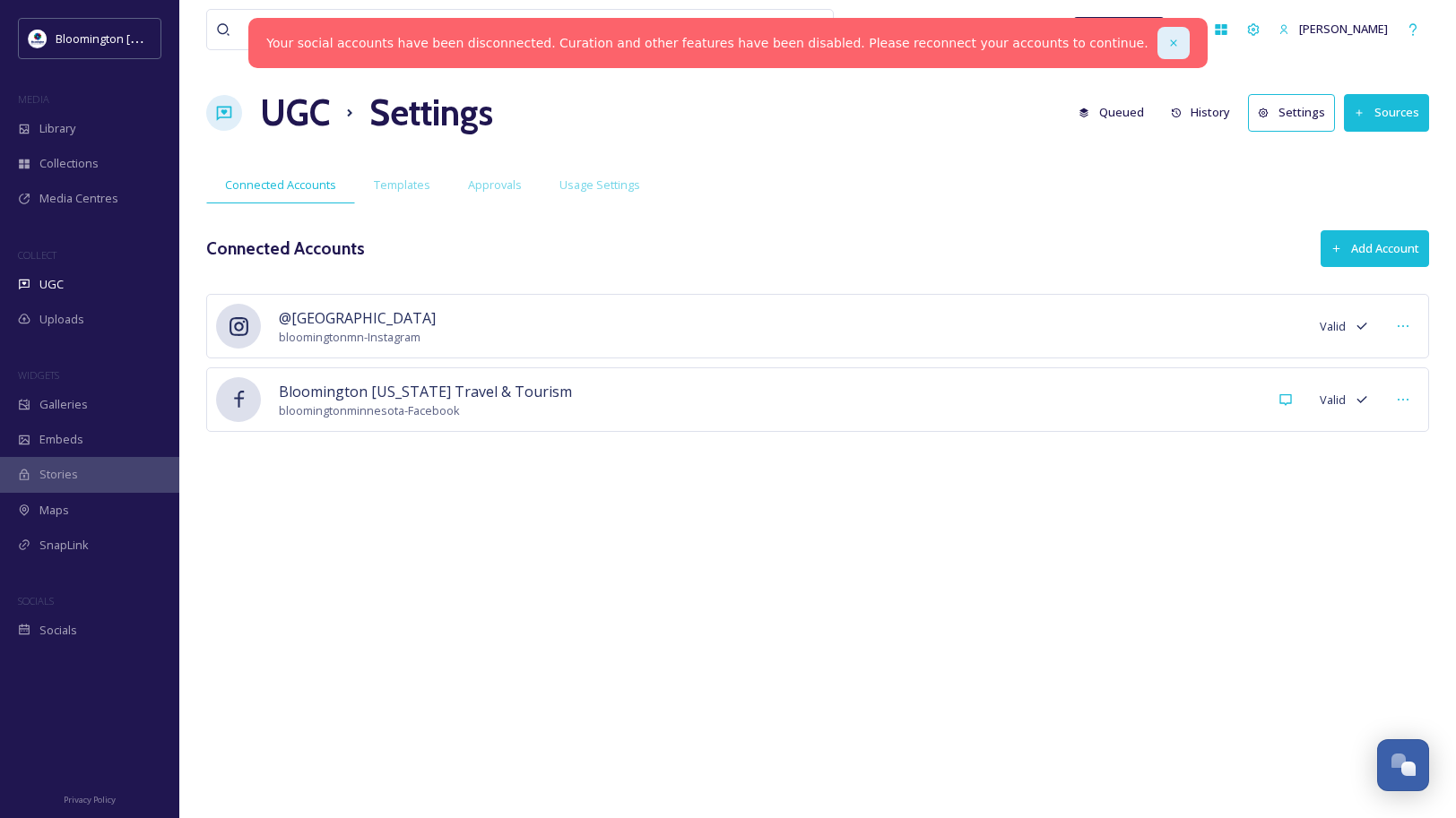
click at [1171, 42] on icon at bounding box center [1173, 43] width 6 height 6
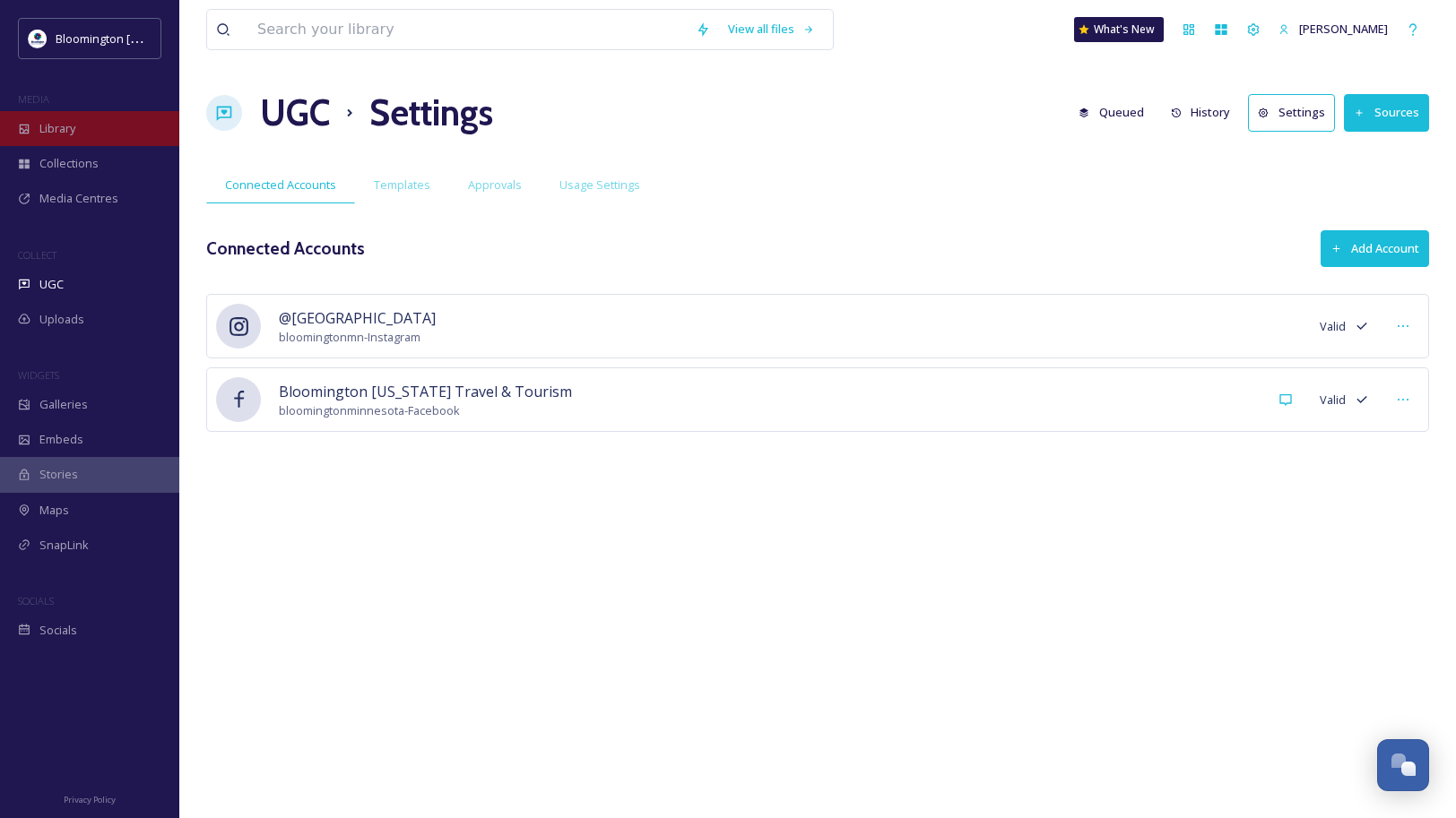
click at [80, 134] on div "Library" at bounding box center [90, 129] width 180 height 35
